Goal: Task Accomplishment & Management: Complete application form

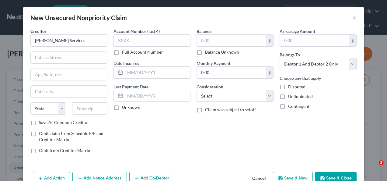
select select "2"
click at [358, 19] on div "New Unsecured Nonpriority Claim ×" at bounding box center [193, 17] width 341 height 21
click at [353, 16] on button "×" at bounding box center [355, 17] width 4 height 7
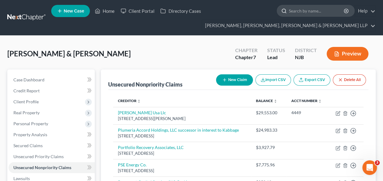
click at [318, 10] on input "search" at bounding box center [317, 10] width 56 height 11
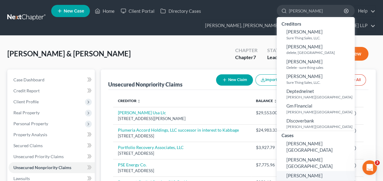
type input "[PERSON_NAME]"
click at [311, 173] on span "[PERSON_NAME]" at bounding box center [304, 175] width 36 height 5
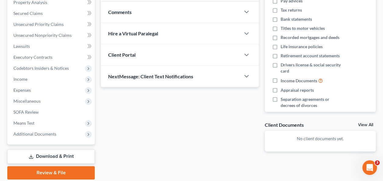
scroll to position [132, 0]
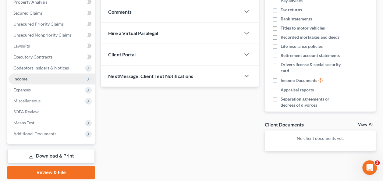
click at [33, 77] on span "Income" at bounding box center [52, 78] width 86 height 11
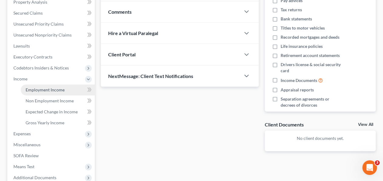
click at [44, 88] on span "Employment Income" at bounding box center [45, 89] width 39 height 5
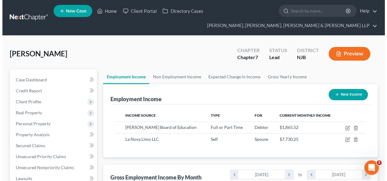
scroll to position [108, 153]
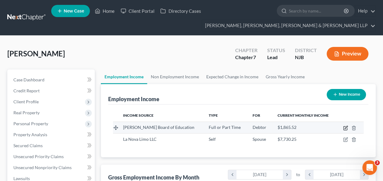
click at [345, 126] on icon "button" at bounding box center [345, 128] width 4 height 4
select select "0"
select select "33"
select select "1"
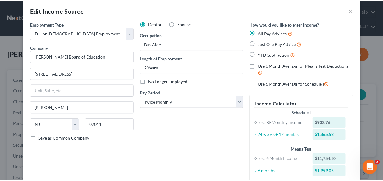
scroll to position [0, 0]
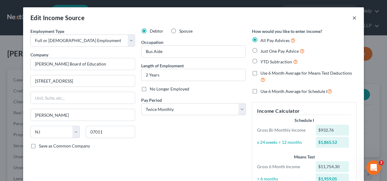
click at [353, 16] on button "×" at bounding box center [355, 17] width 4 height 7
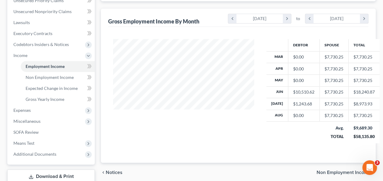
scroll to position [197, 0]
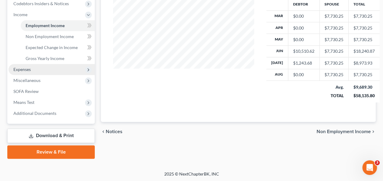
click at [33, 69] on span "Expenses" at bounding box center [52, 69] width 86 height 11
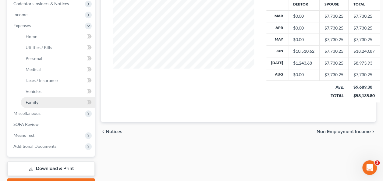
click at [47, 100] on link "Family" at bounding box center [58, 102] width 74 height 11
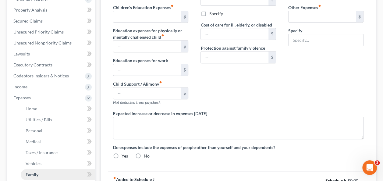
type input "0.00"
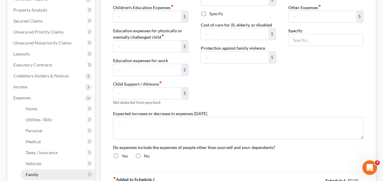
type input "0.00"
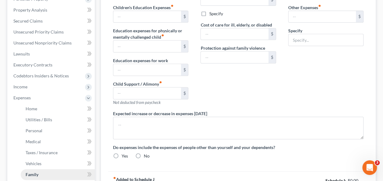
radio input "true"
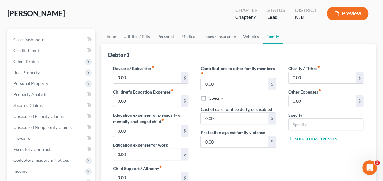
scroll to position [38, 0]
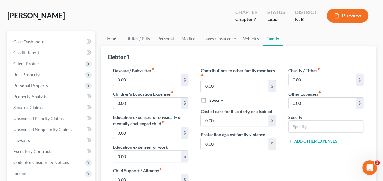
click at [116, 35] on link "Home" at bounding box center [110, 38] width 19 height 15
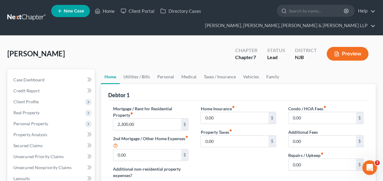
click at [118, 78] on link "Home" at bounding box center [110, 76] width 19 height 15
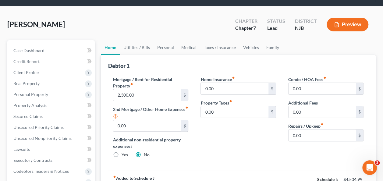
scroll to position [14, 0]
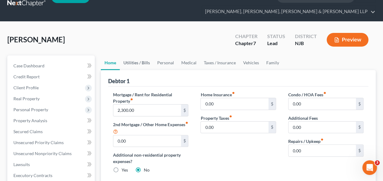
click at [131, 61] on link "Utilities / Bills" at bounding box center [137, 62] width 34 height 15
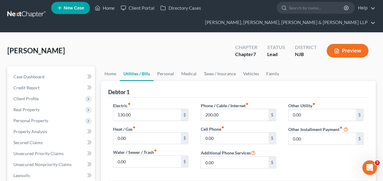
scroll to position [2, 0]
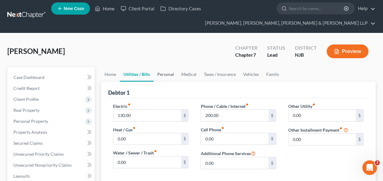
click at [156, 69] on link "Personal" at bounding box center [165, 74] width 24 height 15
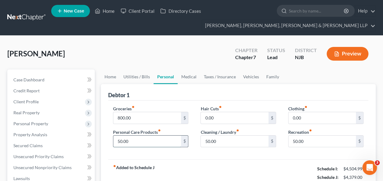
click at [125, 142] on input "50.00" at bounding box center [146, 141] width 67 height 12
click at [127, 142] on input "50.00" at bounding box center [146, 141] width 67 height 12
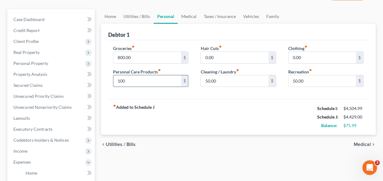
scroll to position [69, 0]
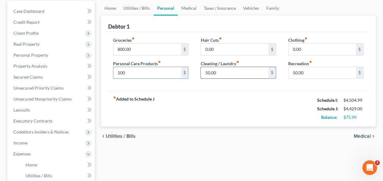
type input "100"
click at [220, 71] on input "50.00" at bounding box center [234, 73] width 67 height 12
type input "100"
click at [255, 50] on input "0.00" at bounding box center [234, 50] width 67 height 12
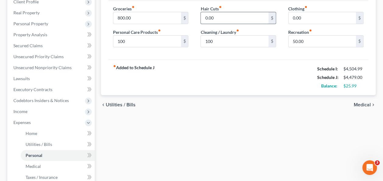
scroll to position [100, 0]
click at [236, 42] on input "100" at bounding box center [234, 42] width 67 height 12
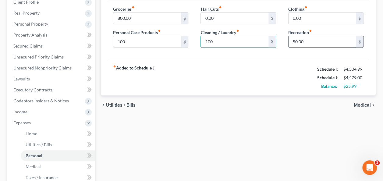
click at [321, 38] on input "50.00" at bounding box center [321, 42] width 67 height 12
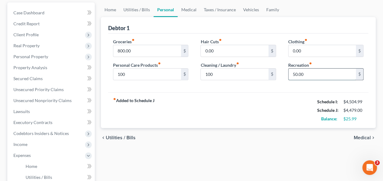
scroll to position [57, 0]
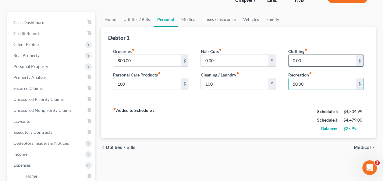
click at [319, 61] on input "0.00" at bounding box center [321, 61] width 67 height 12
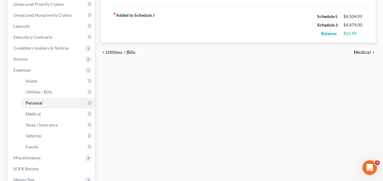
scroll to position [153, 0]
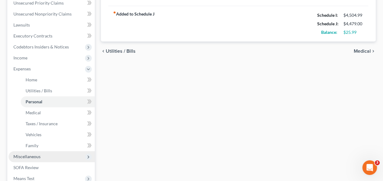
click at [35, 154] on span "Miscellaneous" at bounding box center [26, 156] width 27 height 5
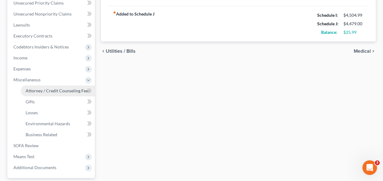
click at [58, 94] on link "Attorney / Credit Counseling Fees" at bounding box center [58, 90] width 74 height 11
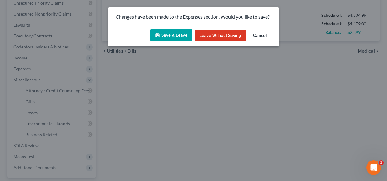
click at [174, 37] on button "Save & Leave" at bounding box center [171, 35] width 42 height 13
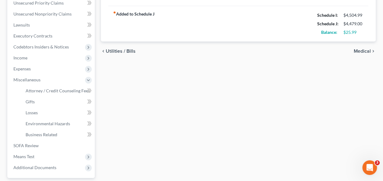
type input "100.00"
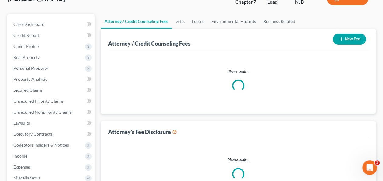
select select "1"
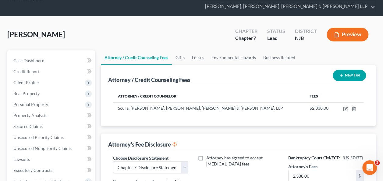
scroll to position [29, 0]
